Goal: Navigation & Orientation: Locate item on page

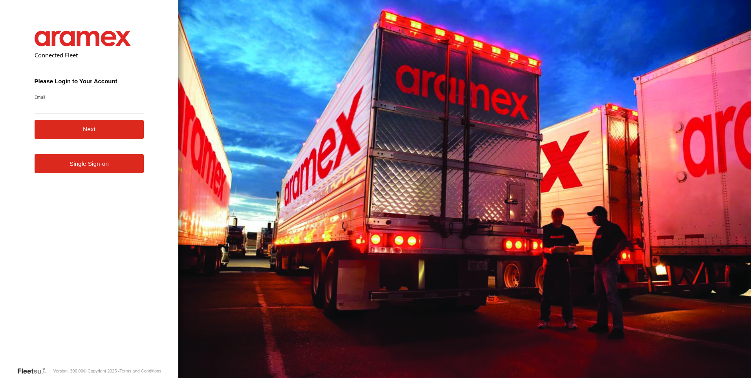
click at [96, 161] on link "Single Sign-on" at bounding box center [90, 163] width 110 height 19
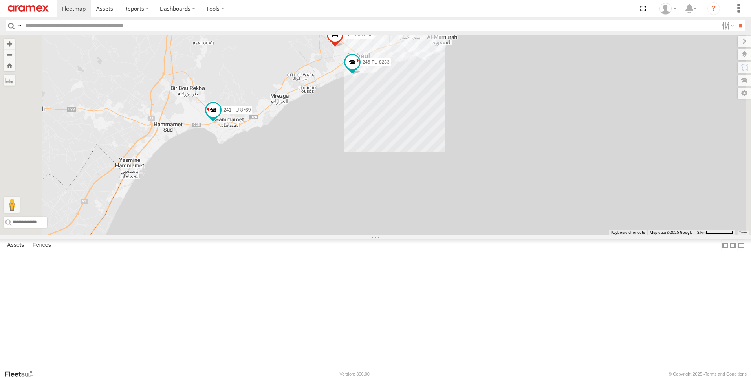
drag, startPoint x: 461, startPoint y: 182, endPoint x: 491, endPoint y: 246, distance: 70.8
click at [491, 235] on div "241 TU 2027 245 TU 4330 241 TU 8769 247 TU 7028 245 TU 4329 231 TU 3162 246 TU …" at bounding box center [375, 135] width 751 height 201
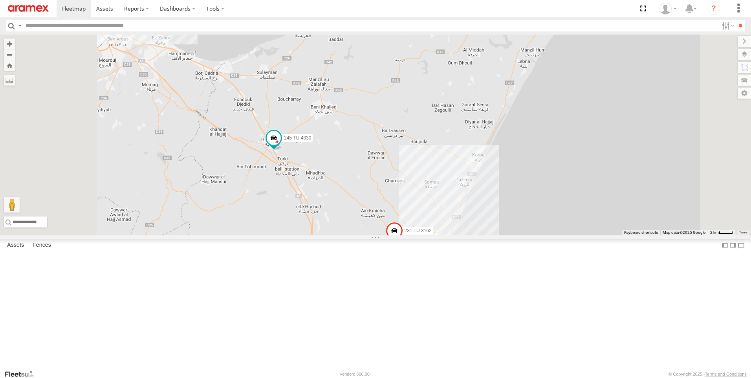
drag, startPoint x: 369, startPoint y: 122, endPoint x: 386, endPoint y: 237, distance: 116.7
click at [386, 235] on div "241 TU 2027 245 TU 4330 241 TU 8769 247 TU 7028 245 TU 4329 231 TU 3162 246 TU …" at bounding box center [375, 135] width 751 height 201
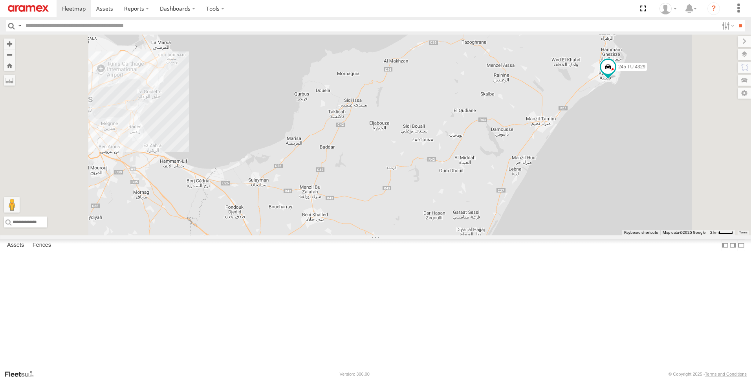
drag, startPoint x: 511, startPoint y: 127, endPoint x: 502, endPoint y: 236, distance: 109.1
click at [502, 235] on div "241 TU 2027 245 TU 4330 241 TU 8769 247 TU 7028 245 TU 4329 231 TU 3162 246 TU …" at bounding box center [375, 135] width 751 height 201
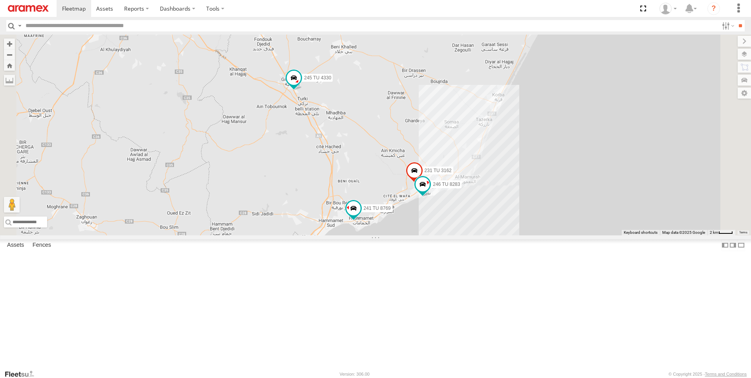
drag, startPoint x: 497, startPoint y: 322, endPoint x: 526, endPoint y: 158, distance: 166.8
click at [526, 154] on div "241 TU 2027 245 TU 4330 241 TU 8769 247 TU 7028 245 TU 4329 231 TU 3162 246 TU …" at bounding box center [375, 135] width 751 height 201
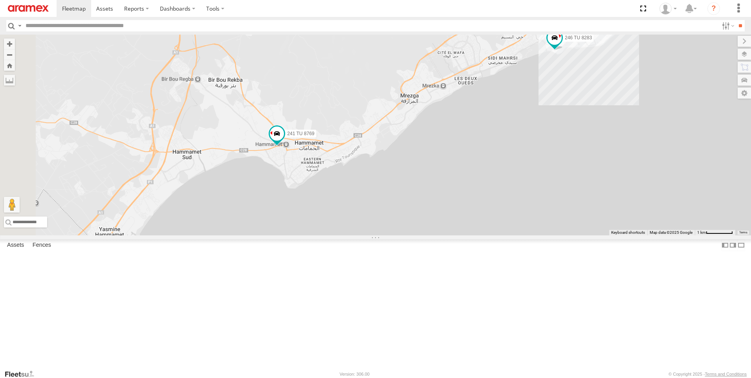
drag, startPoint x: 389, startPoint y: 295, endPoint x: 523, endPoint y: 136, distance: 208.6
click at [523, 136] on div "241 TU 2027 245 TU 4330 241 TU 8769 247 TU 7028 245 TU 4329 231 TU 3162 246 TU …" at bounding box center [375, 135] width 751 height 201
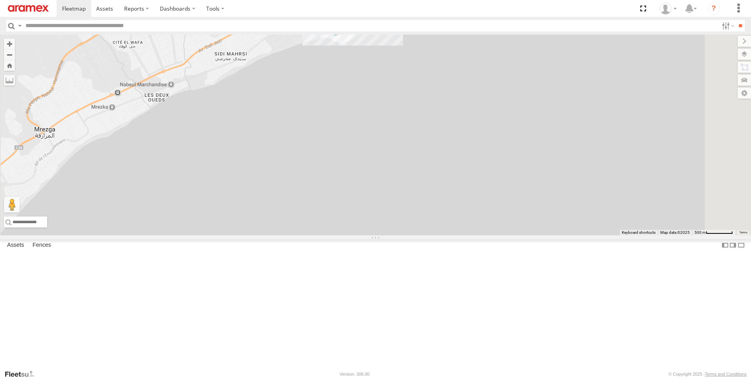
click at [342, 31] on span at bounding box center [335, 24] width 14 height 14
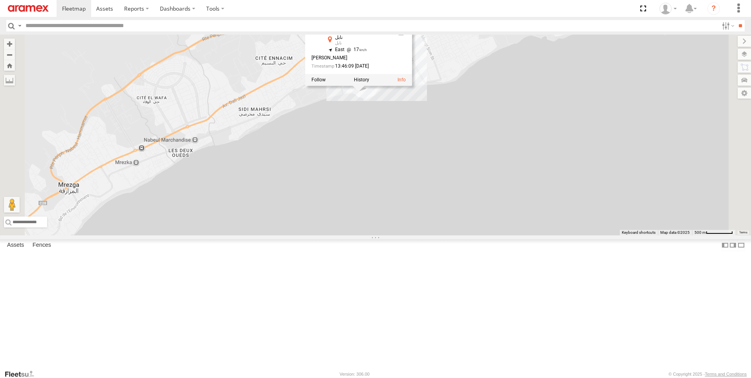
drag, startPoint x: 460, startPoint y: 121, endPoint x: 484, endPoint y: 178, distance: 62.1
click at [484, 178] on div "241 TU 2027 245 TU 4330 241 TU 8769 247 TU 7028 245 TU 4329 231 TU 3162 246 TU …" at bounding box center [375, 135] width 751 height 201
click at [503, 210] on div "241 TU 2027 245 TU 4330 241 TU 8769 247 TU 7028 245 TU 4329 231 TU 3162 246 TU …" at bounding box center [375, 135] width 751 height 201
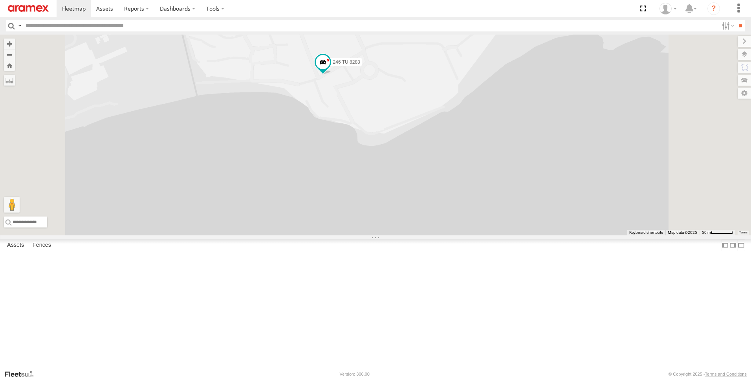
drag, startPoint x: 414, startPoint y: 171, endPoint x: 417, endPoint y: 242, distance: 71.2
click at [417, 235] on div "241 TU 2027 245 TU 4330 241 TU 8769 247 TU 7028 245 TU 4329 231 TU 3162 246 TU …" at bounding box center [375, 135] width 751 height 201
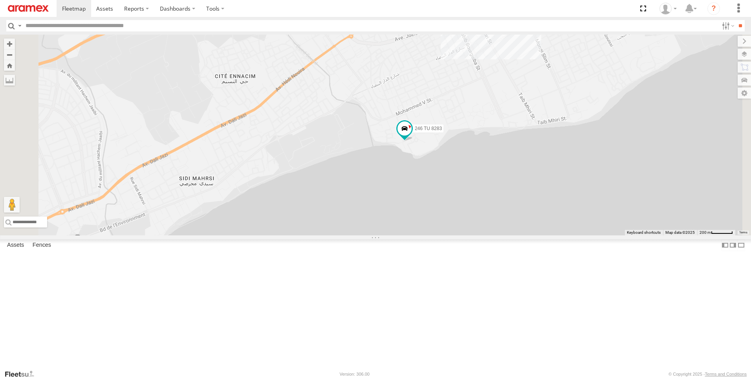
click at [518, 235] on div "241 TU 2027 245 TU 4330 241 TU 8769 247 TU 7028 245 TU 4329 231 TU 3162 246 TU …" at bounding box center [375, 135] width 751 height 201
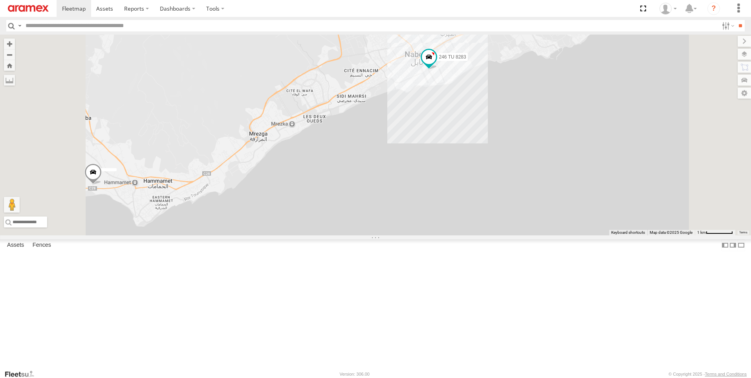
drag, startPoint x: 453, startPoint y: 157, endPoint x: 449, endPoint y: 182, distance: 25.8
click at [449, 182] on div "246 TU 8283 231 TU 3162" at bounding box center [375, 135] width 751 height 201
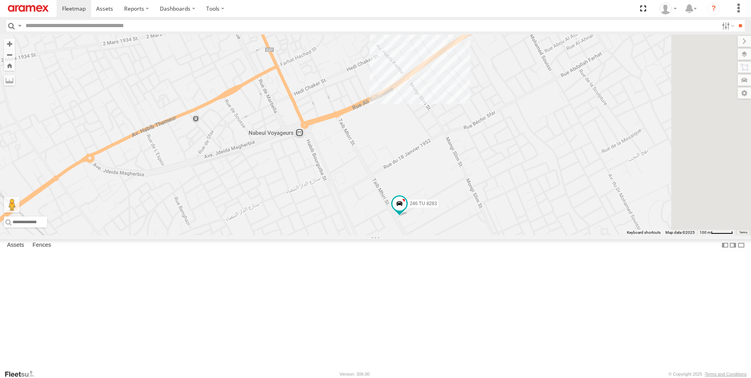
drag, startPoint x: 494, startPoint y: 314, endPoint x: 460, endPoint y: 270, distance: 55.7
click at [460, 235] on div "246 TU 8283 231 TU 3162" at bounding box center [375, 135] width 751 height 201
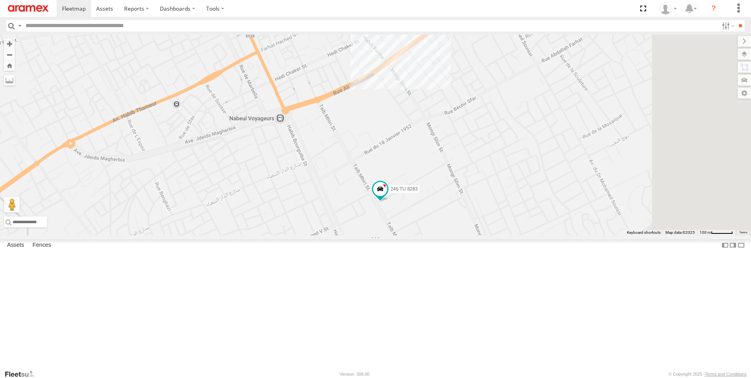
drag, startPoint x: 495, startPoint y: 203, endPoint x: 431, endPoint y: 228, distance: 68.6
click at [431, 228] on div "246 TU 8283 231 TU 3162" at bounding box center [375, 135] width 751 height 201
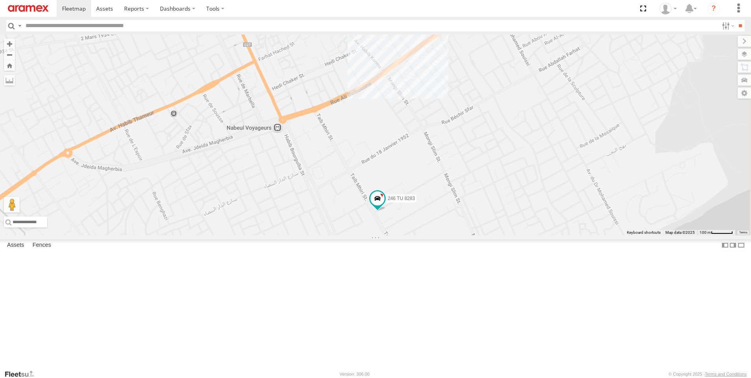
drag, startPoint x: 495, startPoint y: 184, endPoint x: 492, endPoint y: 195, distance: 11.0
click at [492, 195] on div "246 TU 8283 231 TU 3162" at bounding box center [375, 135] width 751 height 201
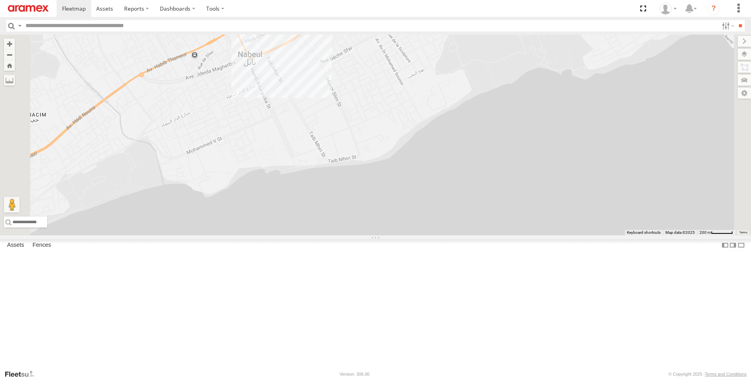
click at [324, 24] on span at bounding box center [314, 12] width 17 height 21
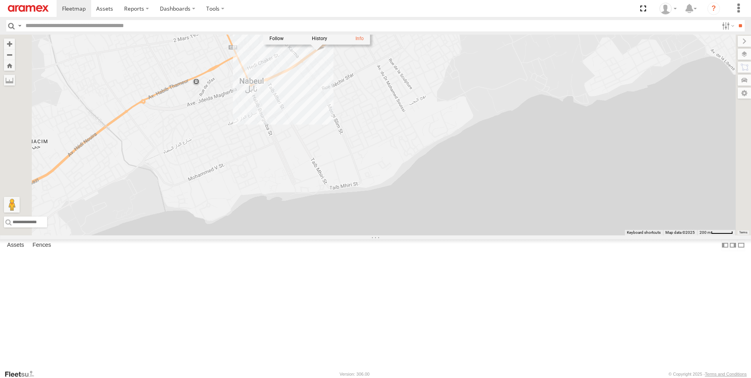
drag, startPoint x: 431, startPoint y: 104, endPoint x: 434, endPoint y: 148, distance: 44.1
click at [434, 148] on div "241 TU 2027 245 TU 4330 241 TU 8769 247 TU 7028 245 TU 4329 231 TU 3162 246 TU …" at bounding box center [375, 135] width 751 height 201
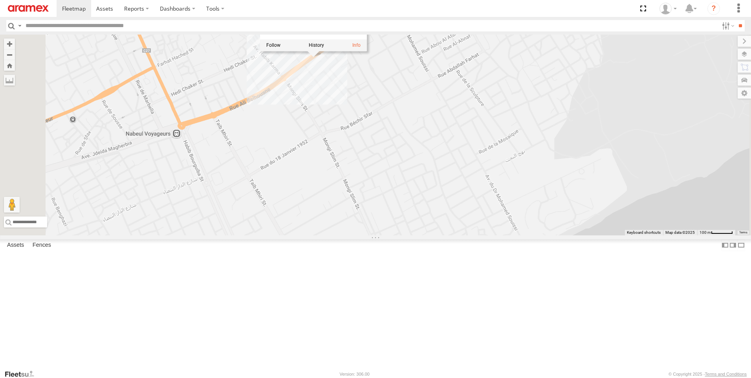
click at [420, 149] on div "241 TU 2027 245 TU 4330 241 TU 8769 247 TU 7028 245 TU 4329 231 TU 3162 246 TU …" at bounding box center [375, 135] width 751 height 201
